Goal: Information Seeking & Learning: Learn about a topic

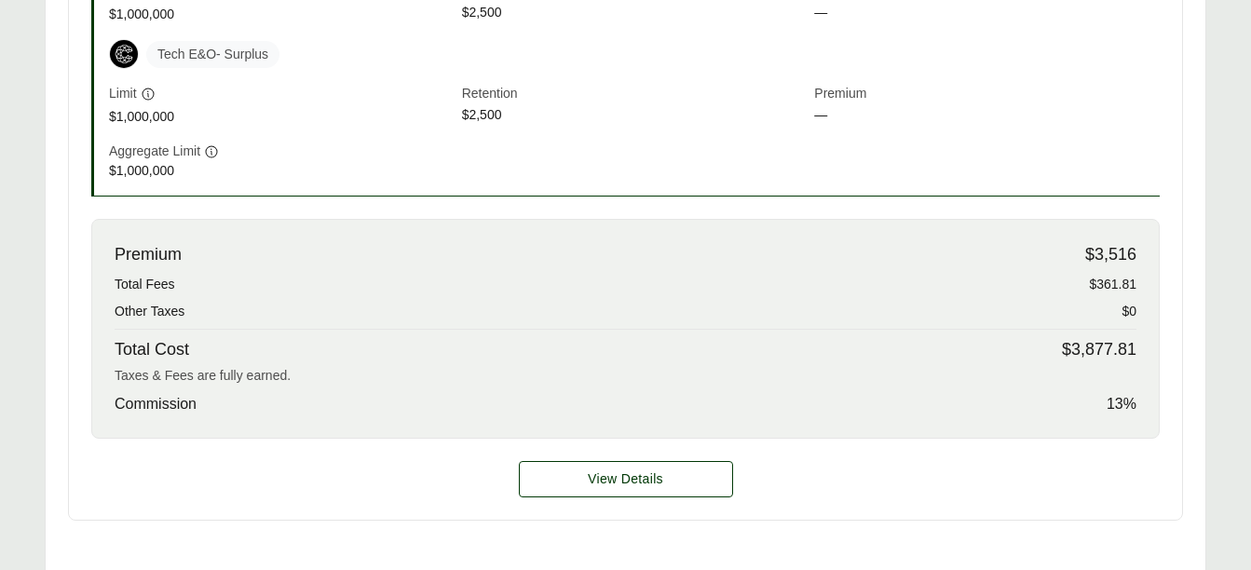
scroll to position [748, 0]
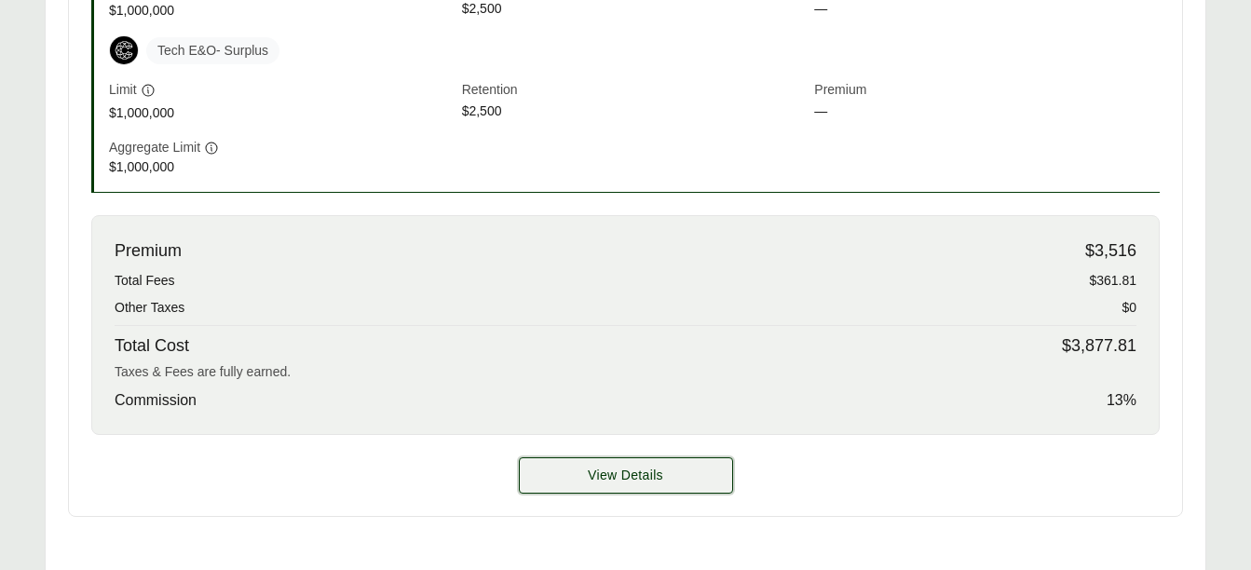
click at [661, 463] on button "View Details" at bounding box center [626, 475] width 214 height 36
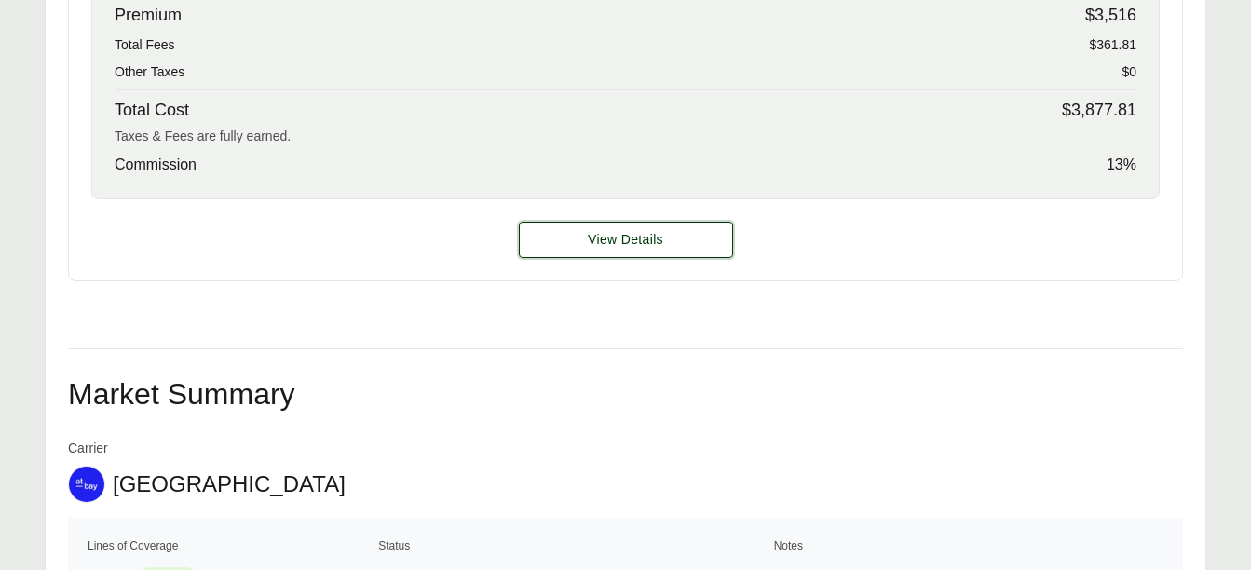
scroll to position [942, 0]
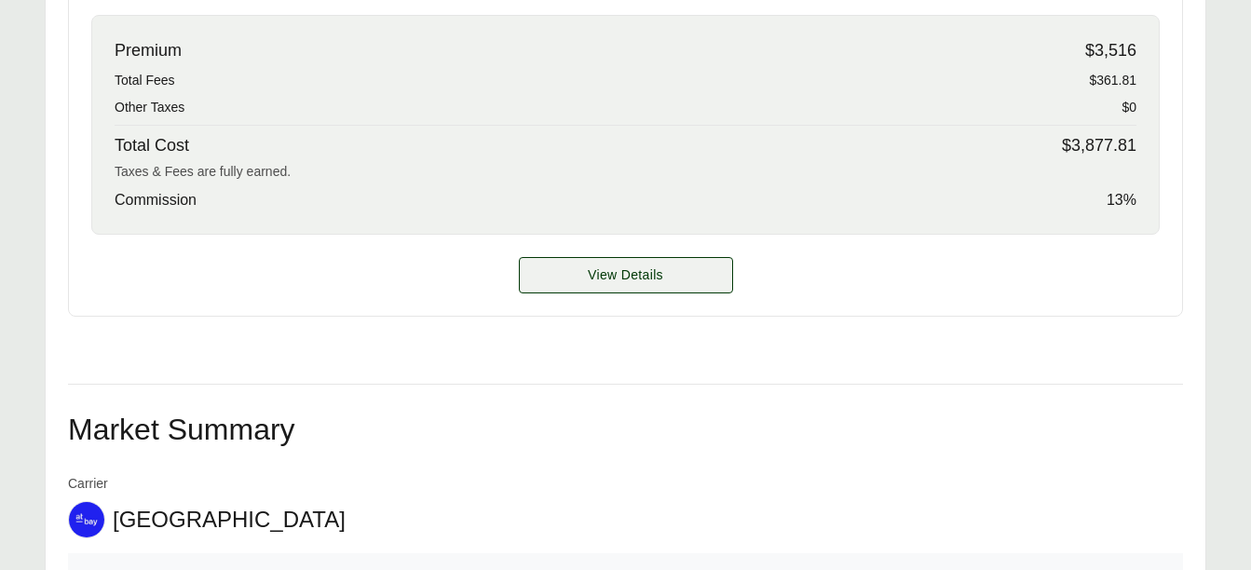
click at [638, 279] on span "View Details" at bounding box center [625, 276] width 75 height 20
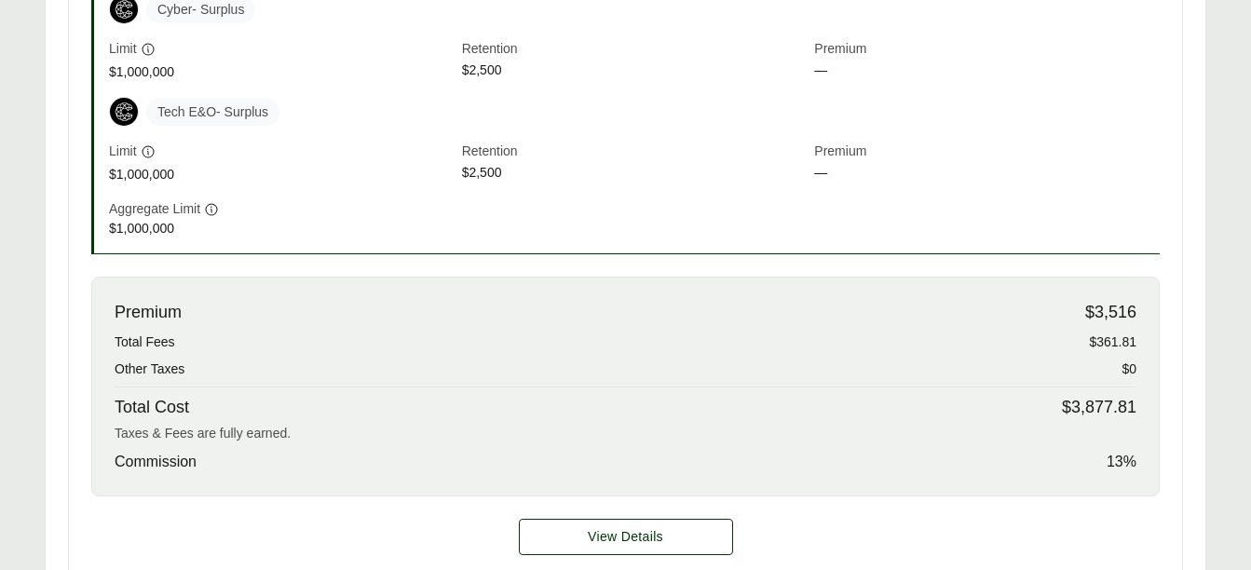
scroll to position [678, 0]
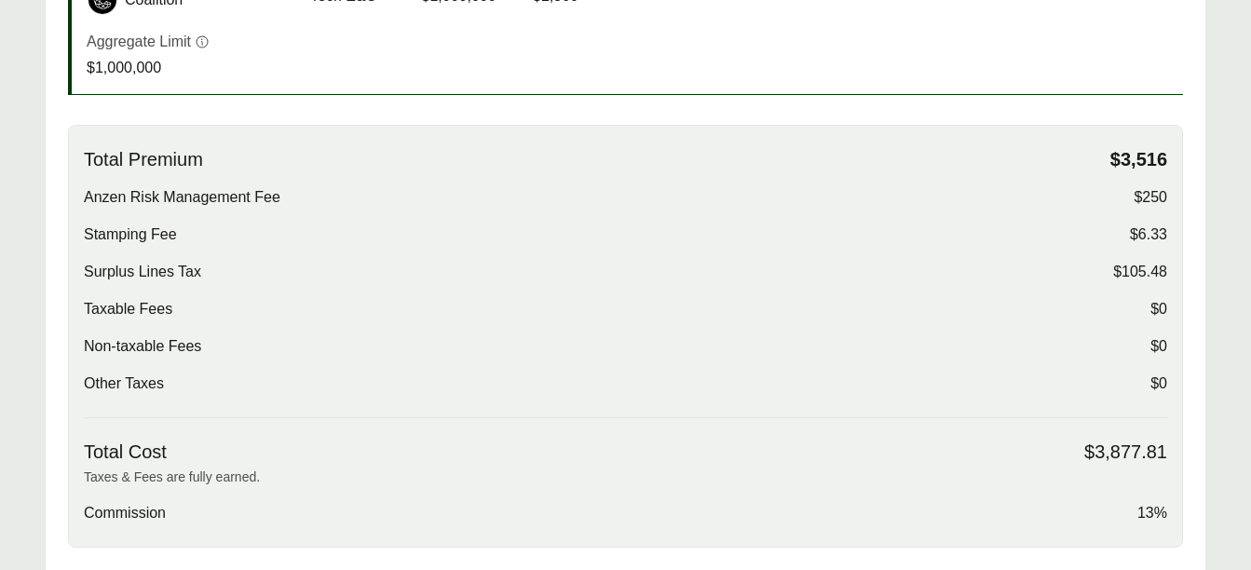
scroll to position [622, 0]
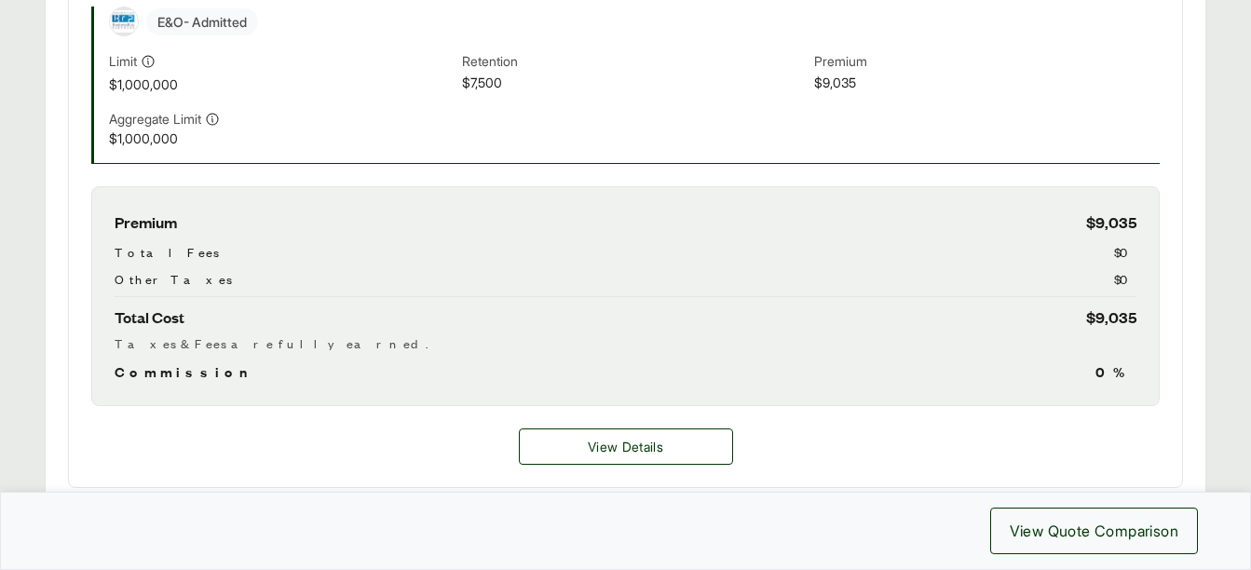
scroll to position [857, 0]
